Goal: Task Accomplishment & Management: Use online tool/utility

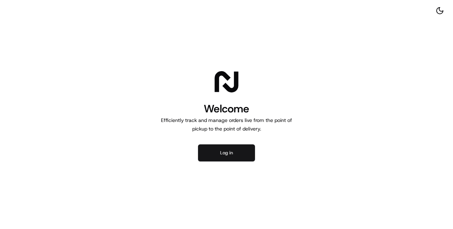
click at [221, 154] on button "Log in" at bounding box center [226, 153] width 57 height 17
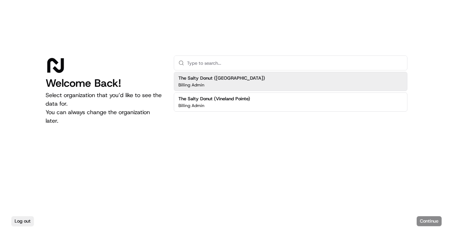
click at [286, 82] on div "The Salty Donut ([GEOGRAPHIC_DATA]) Billing Admin" at bounding box center [291, 81] width 234 height 19
click at [286, 82] on div "The Salty Donut (Plaza Midwood) Billing Admin" at bounding box center [291, 81] width 234 height 19
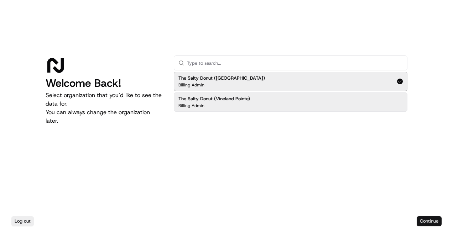
click at [435, 222] on button "Continue" at bounding box center [429, 222] width 25 height 10
